Goal: Entertainment & Leisure: Consume media (video, audio)

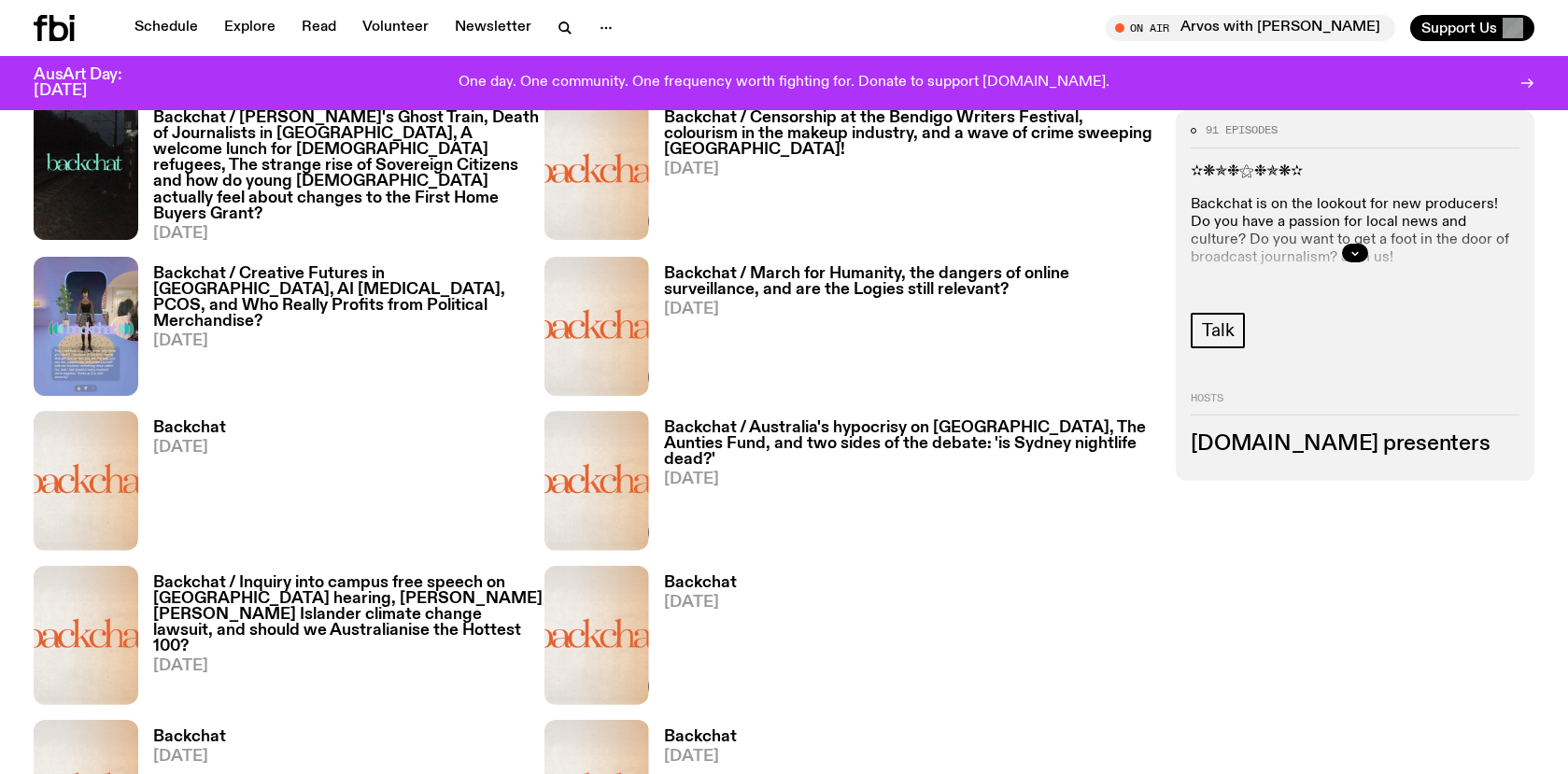
scroll to position [1618, 0]
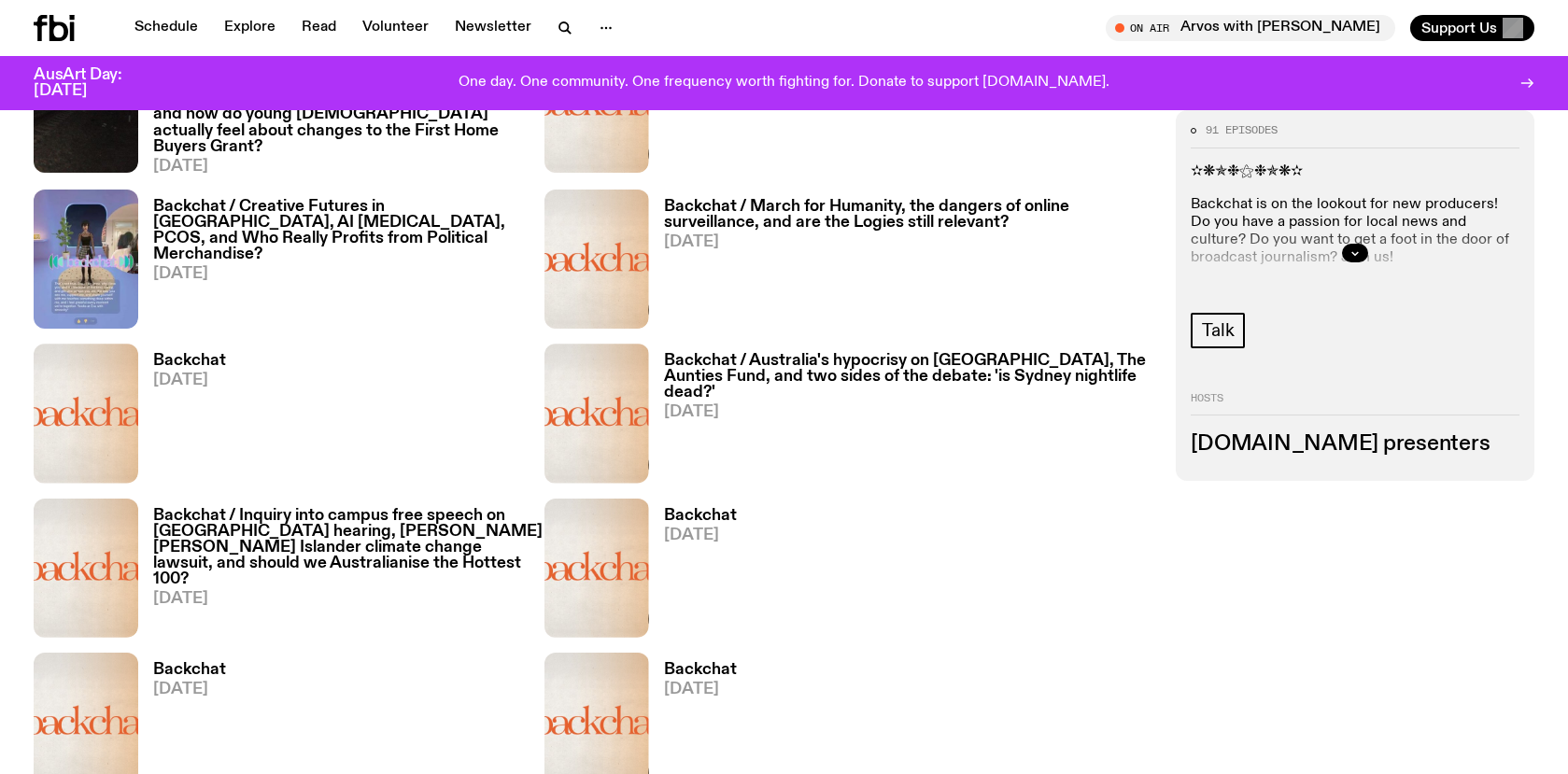
click at [807, 362] on h3 "Backchat / Australia's hypocrisy on [GEOGRAPHIC_DATA], The Aunties Fund, and tw…" at bounding box center [909, 376] width 490 height 48
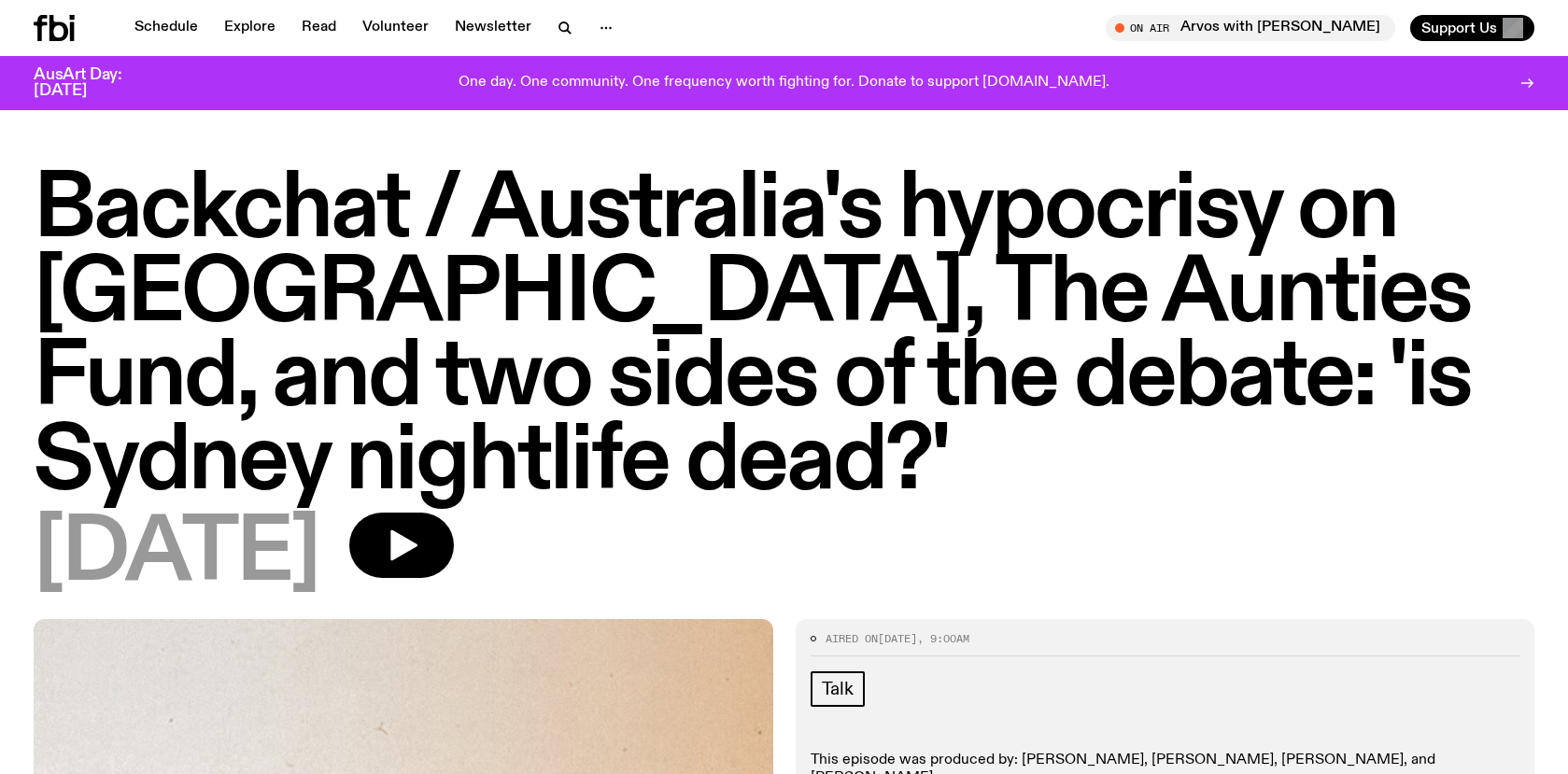
scroll to position [699, 0]
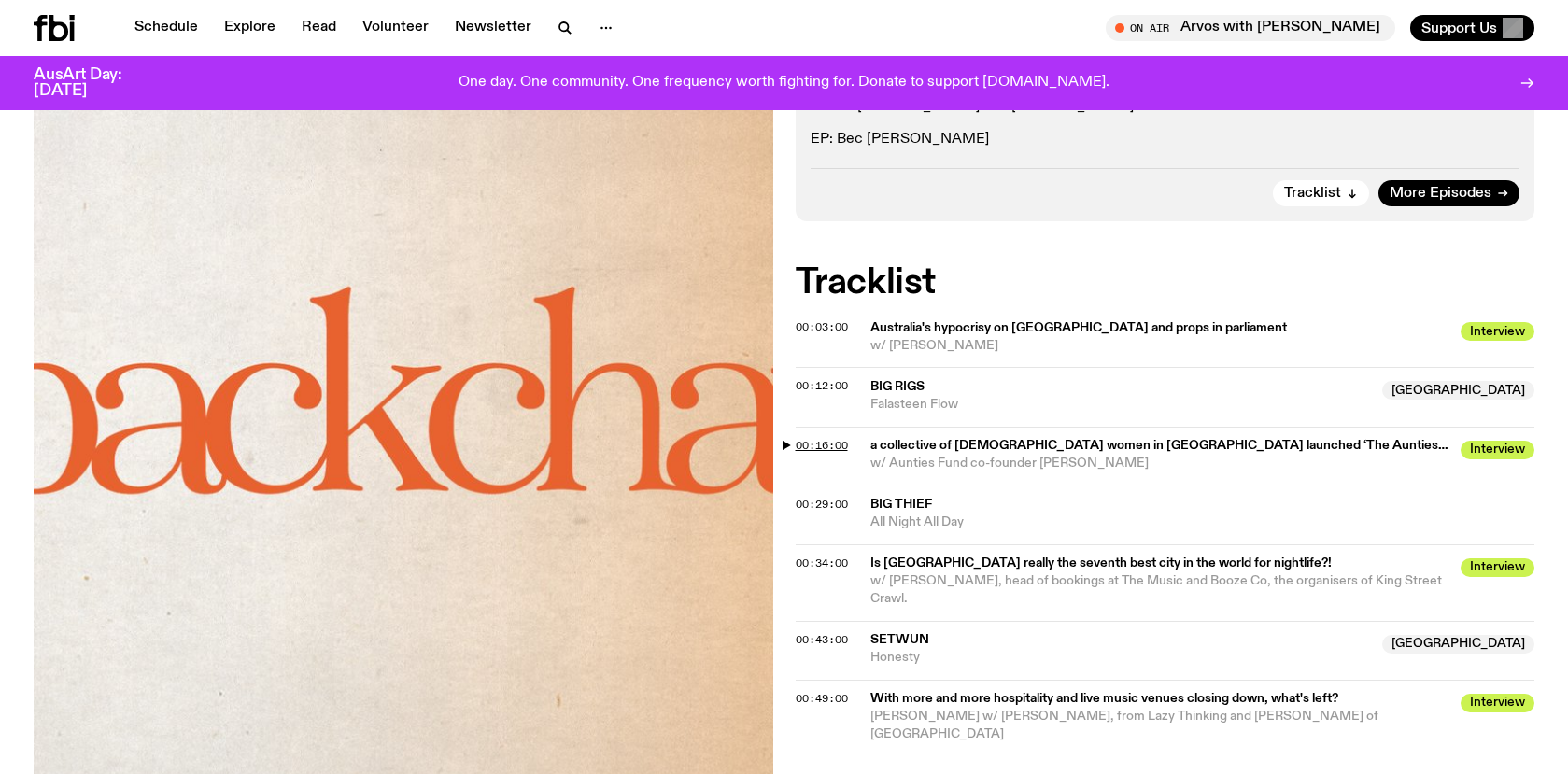
click at [807, 438] on span "00:16:00" at bounding box center [822, 446] width 53 height 15
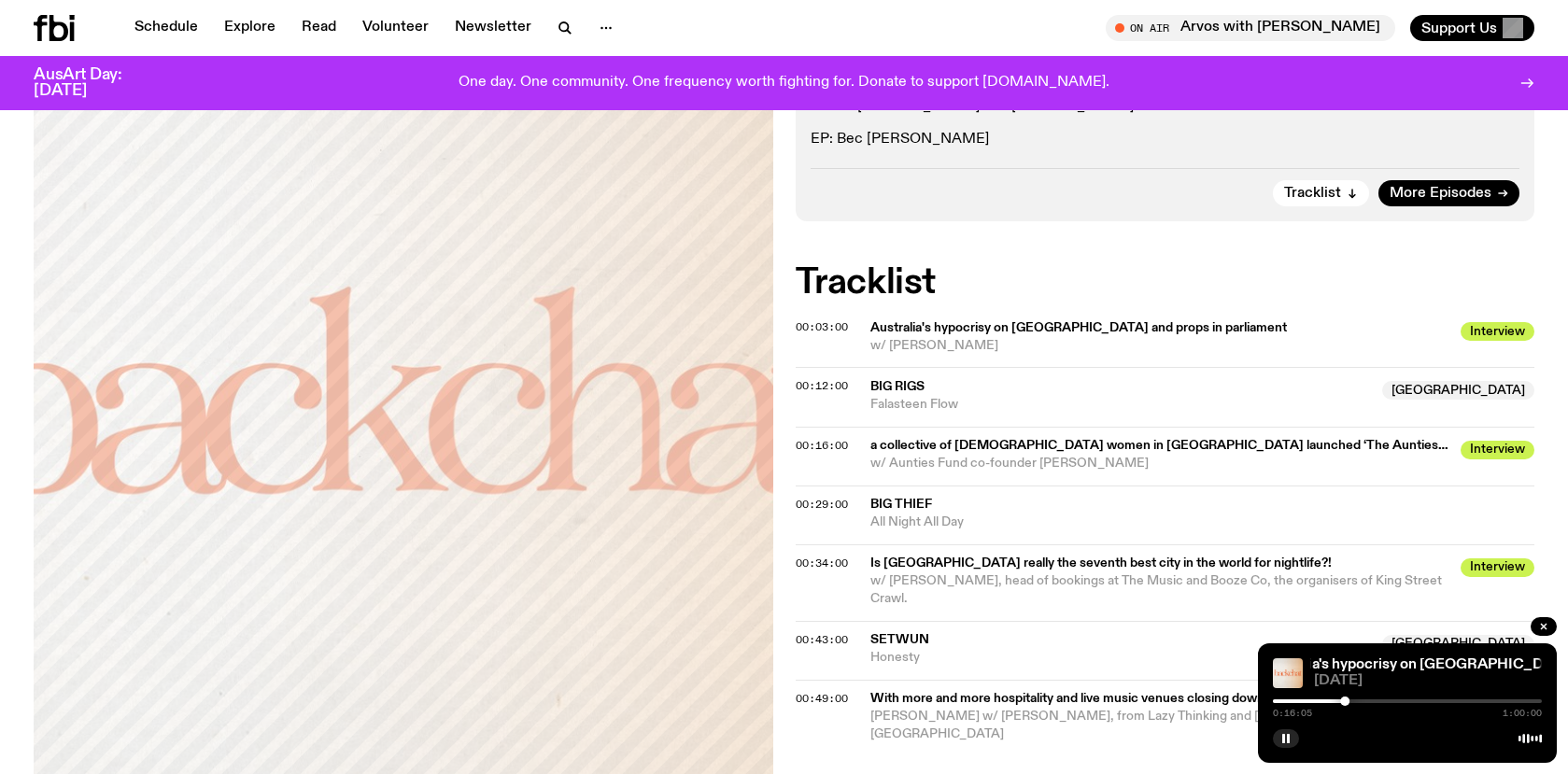
click at [1337, 706] on div "0:16:05 1:00:00" at bounding box center [1407, 707] width 269 height 23
click at [1343, 703] on div at bounding box center [1343, 702] width 9 height 9
click at [1335, 701] on div at bounding box center [1335, 702] width 9 height 9
click at [1341, 704] on div at bounding box center [1341, 702] width 9 height 9
click at [1343, 704] on div at bounding box center [1343, 702] width 9 height 9
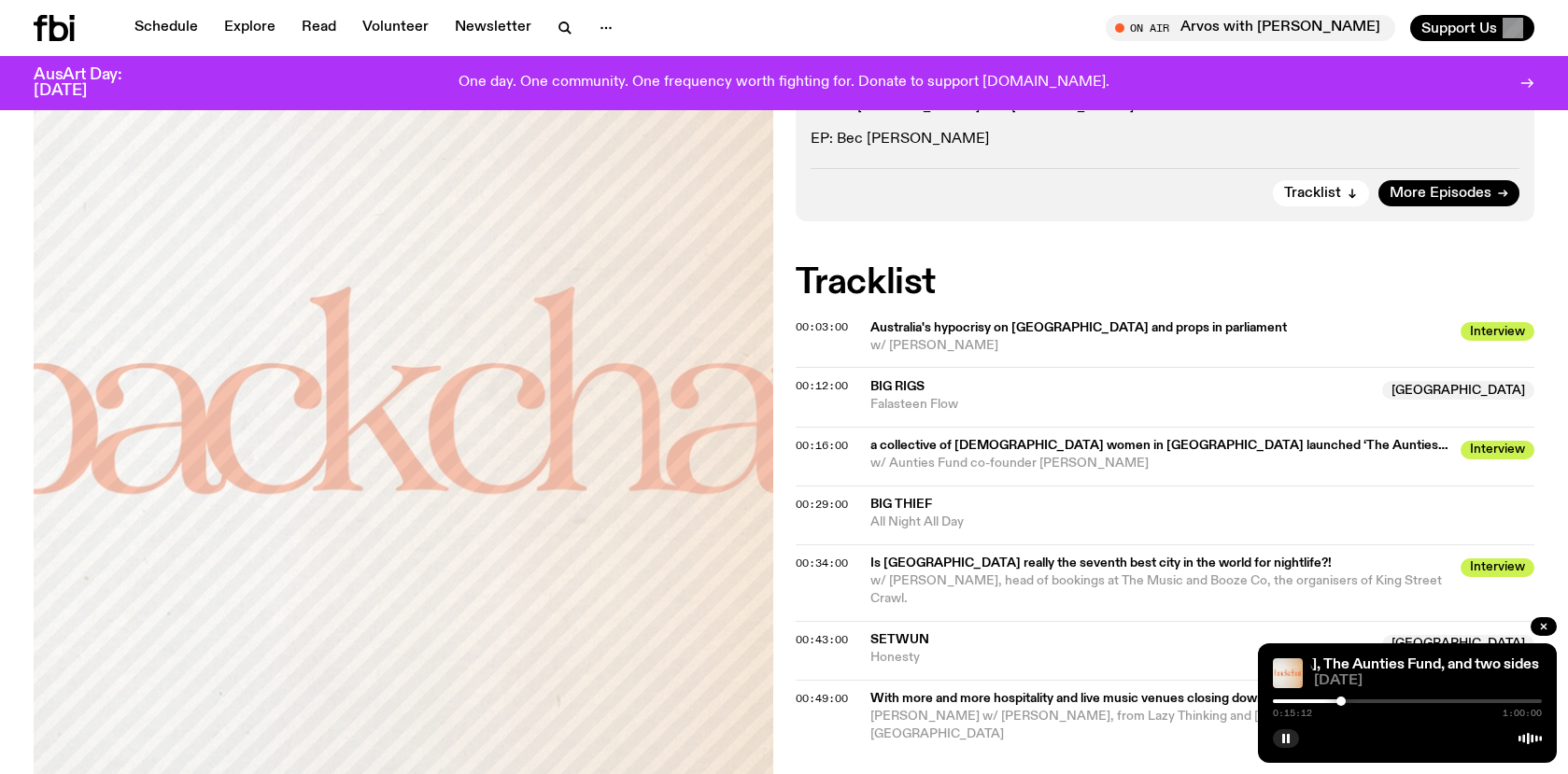
click at [1341, 704] on div at bounding box center [1341, 702] width 9 height 9
click at [1284, 735] on icon "button" at bounding box center [1286, 739] width 11 height 11
